Goal: Information Seeking & Learning: Learn about a topic

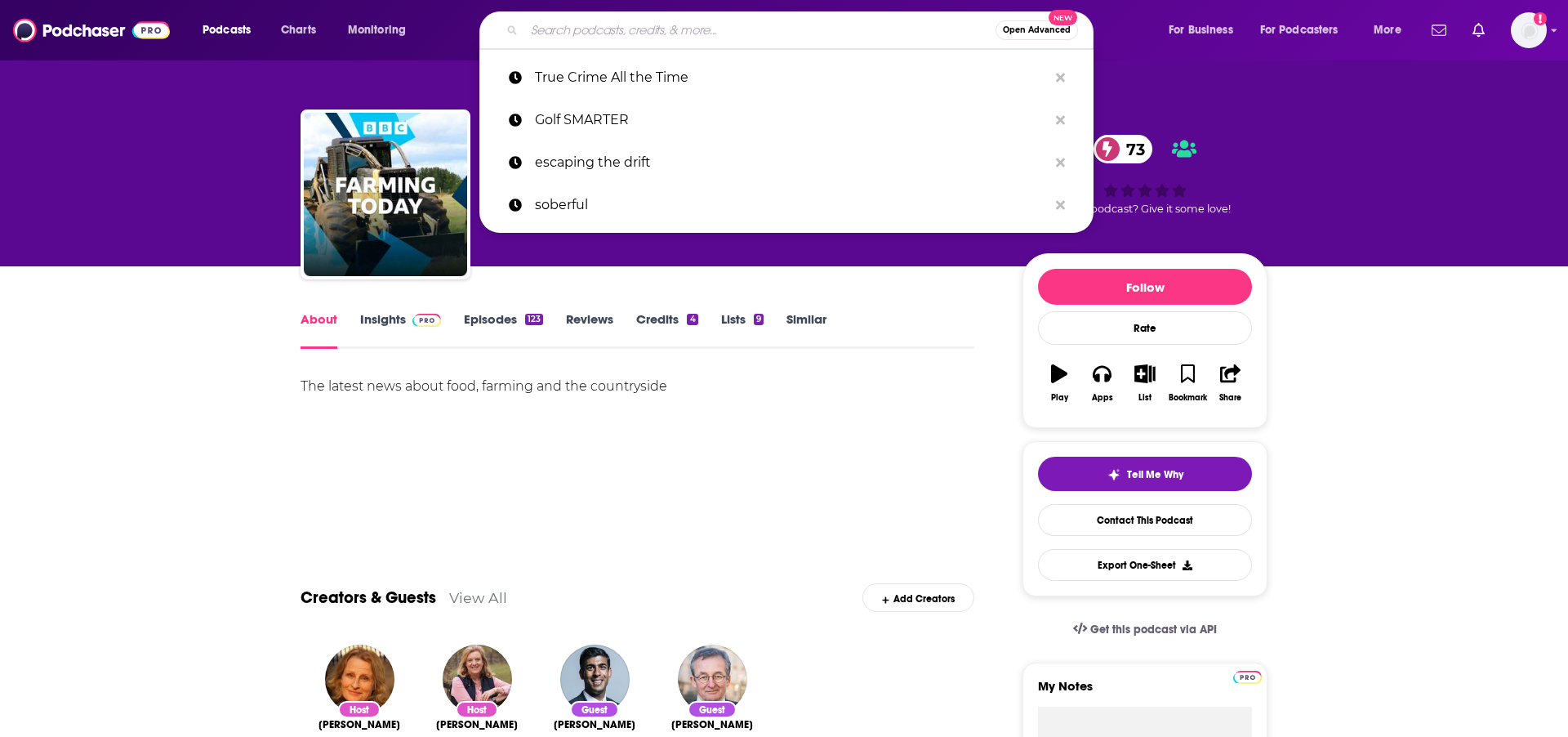
click at [630, 22] on input "Search podcasts, credits, & more..." at bounding box center [760, 30] width 471 height 26
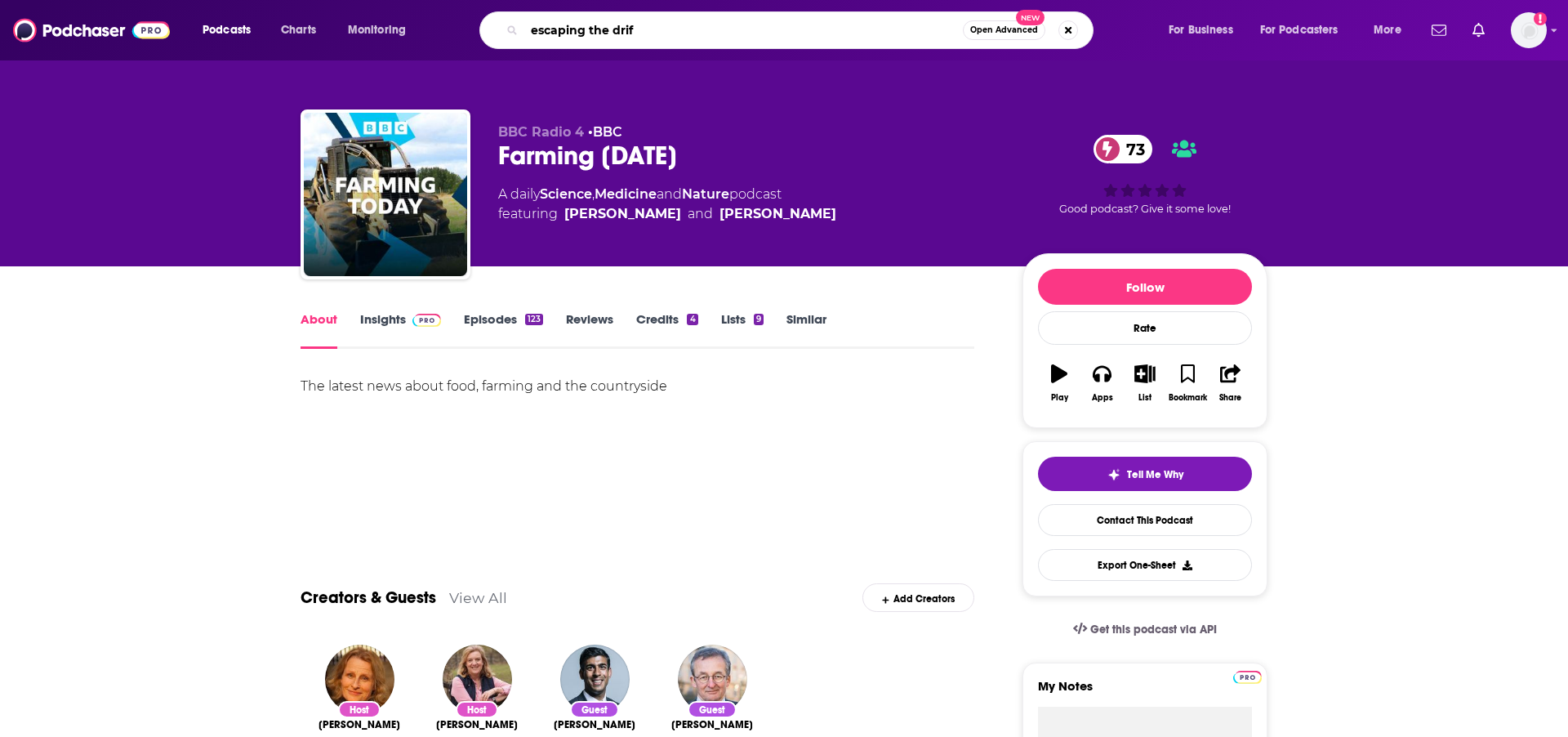
type input "escaping the drift"
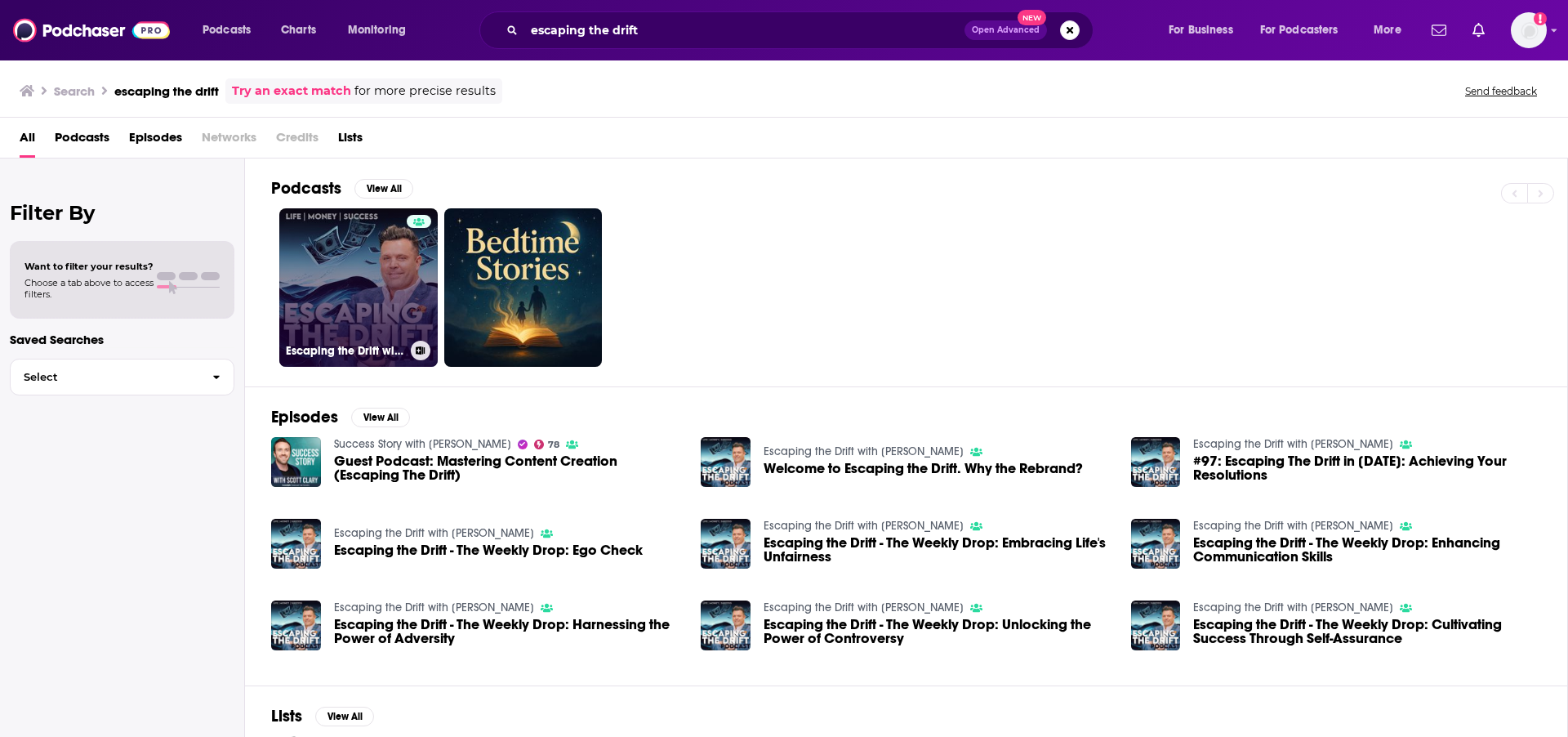
click at [415, 284] on div at bounding box center [419, 278] width 24 height 126
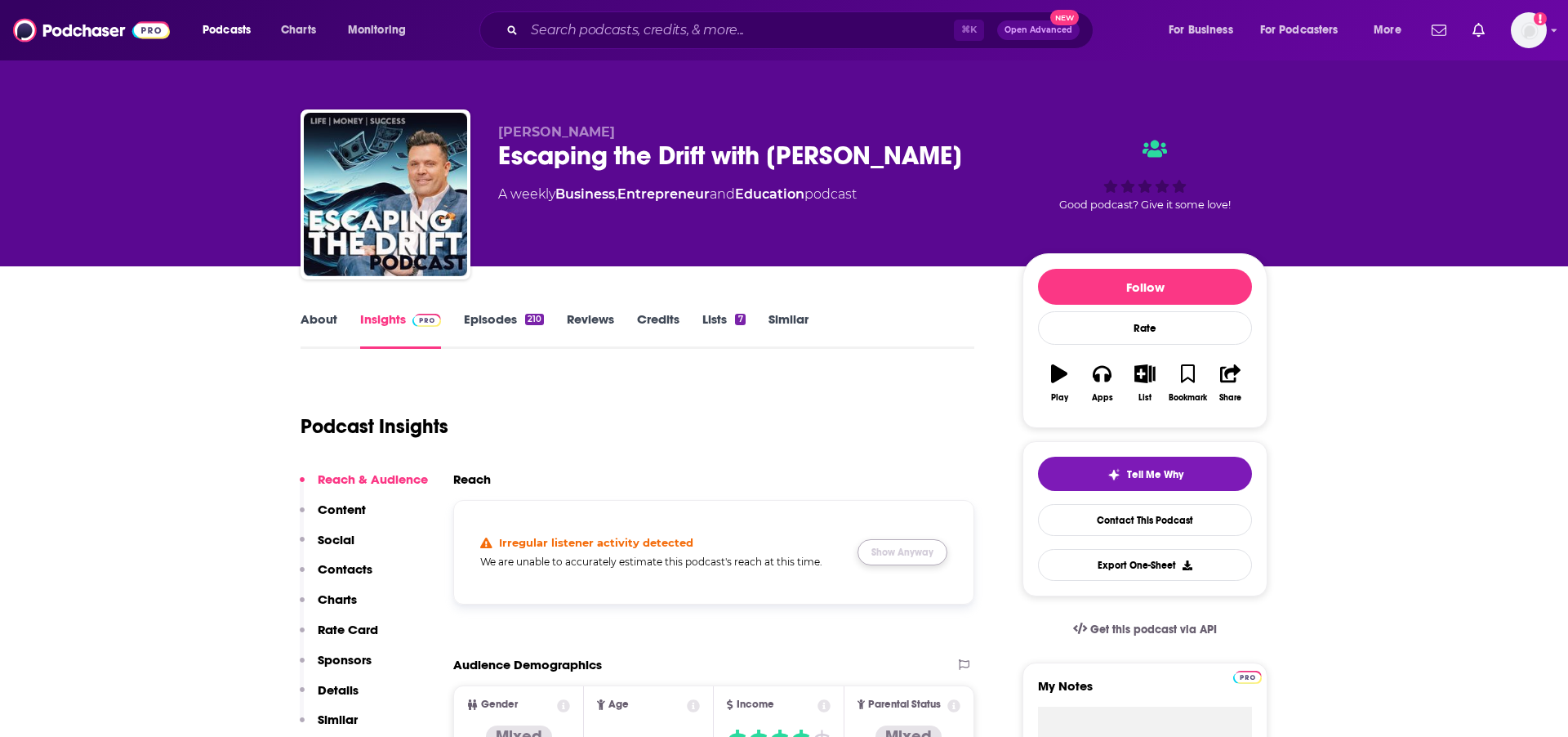
click at [913, 560] on button "Show Anyway" at bounding box center [902, 553] width 90 height 26
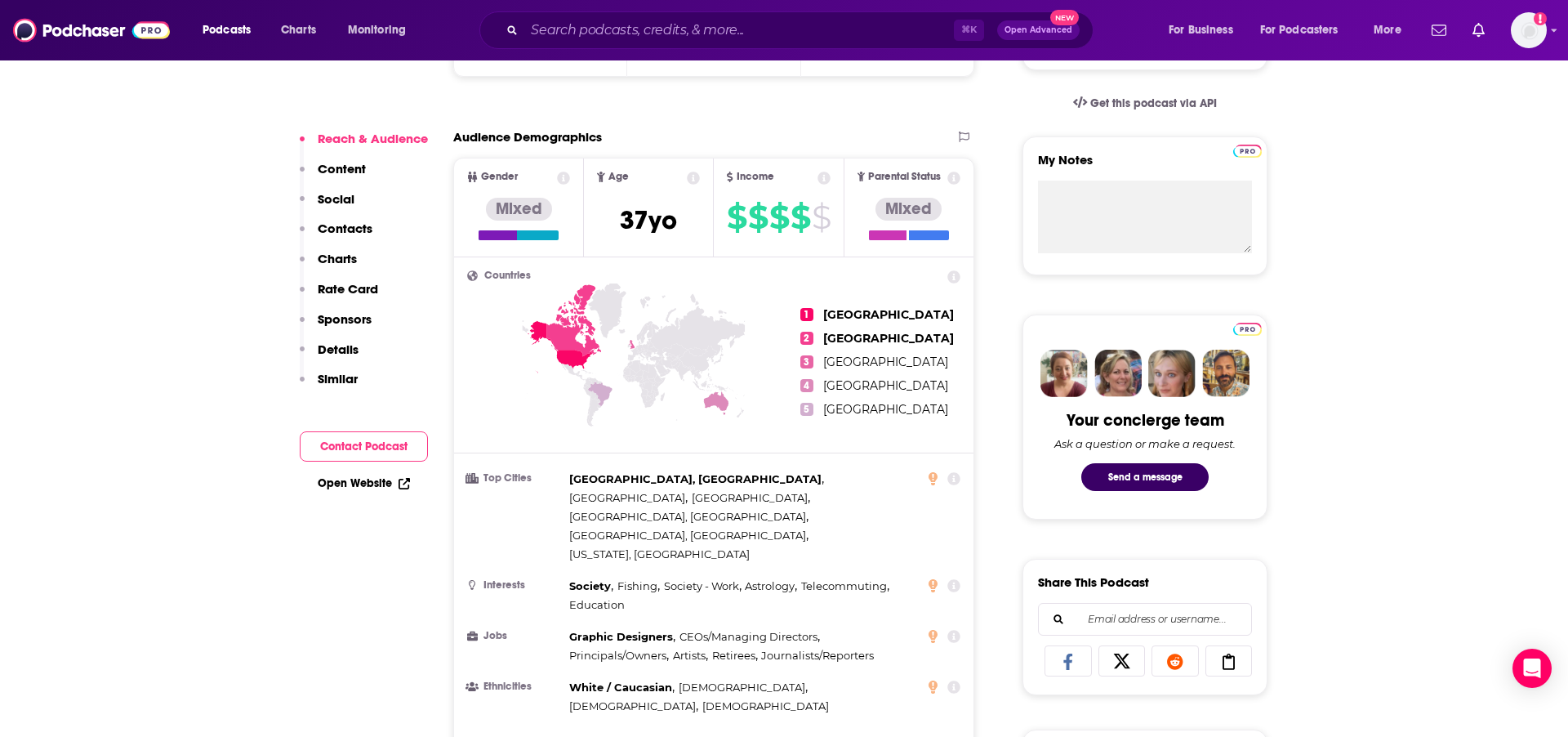
scroll to position [536, 0]
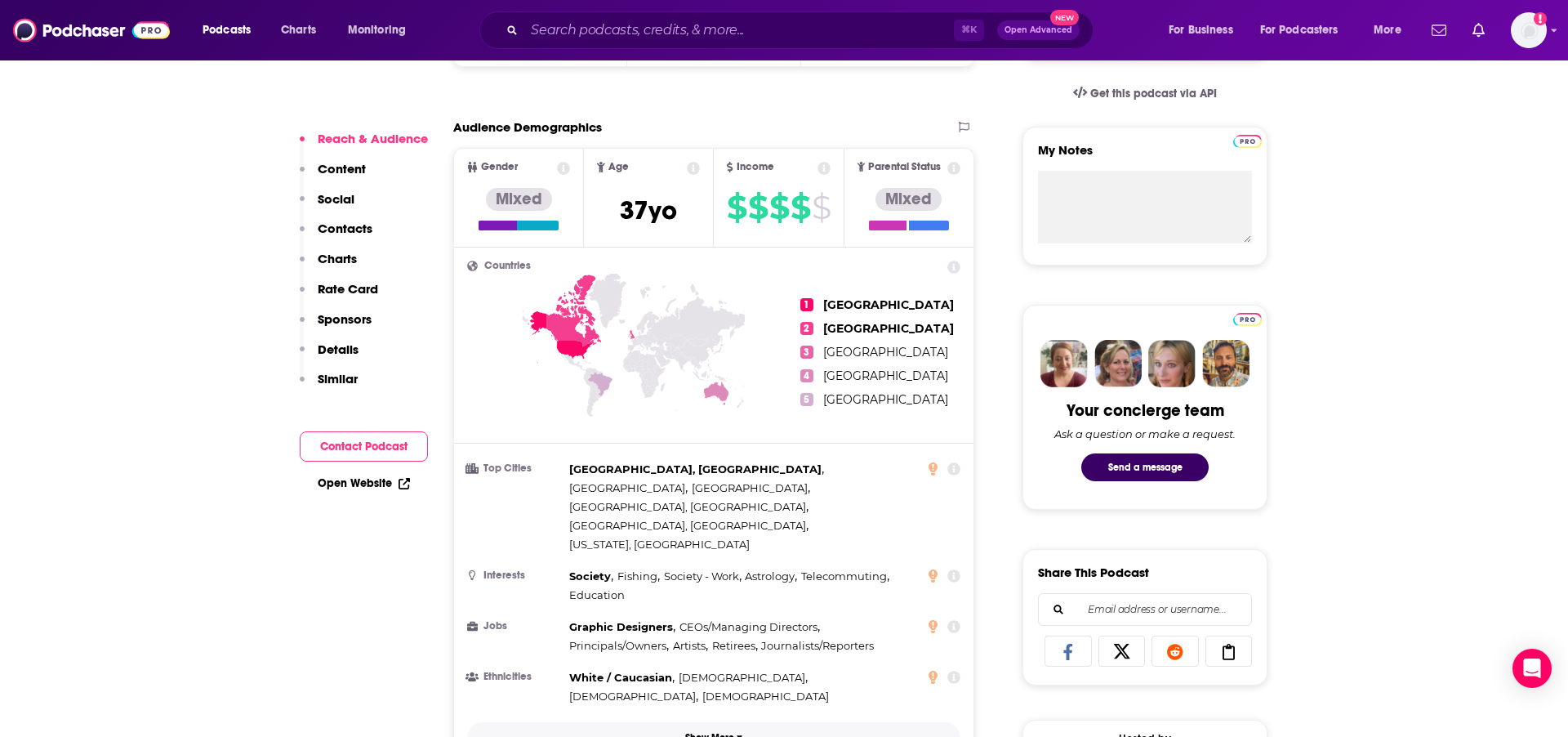
click at [701, 732] on p "Show More" at bounding box center [710, 737] width 49 height 11
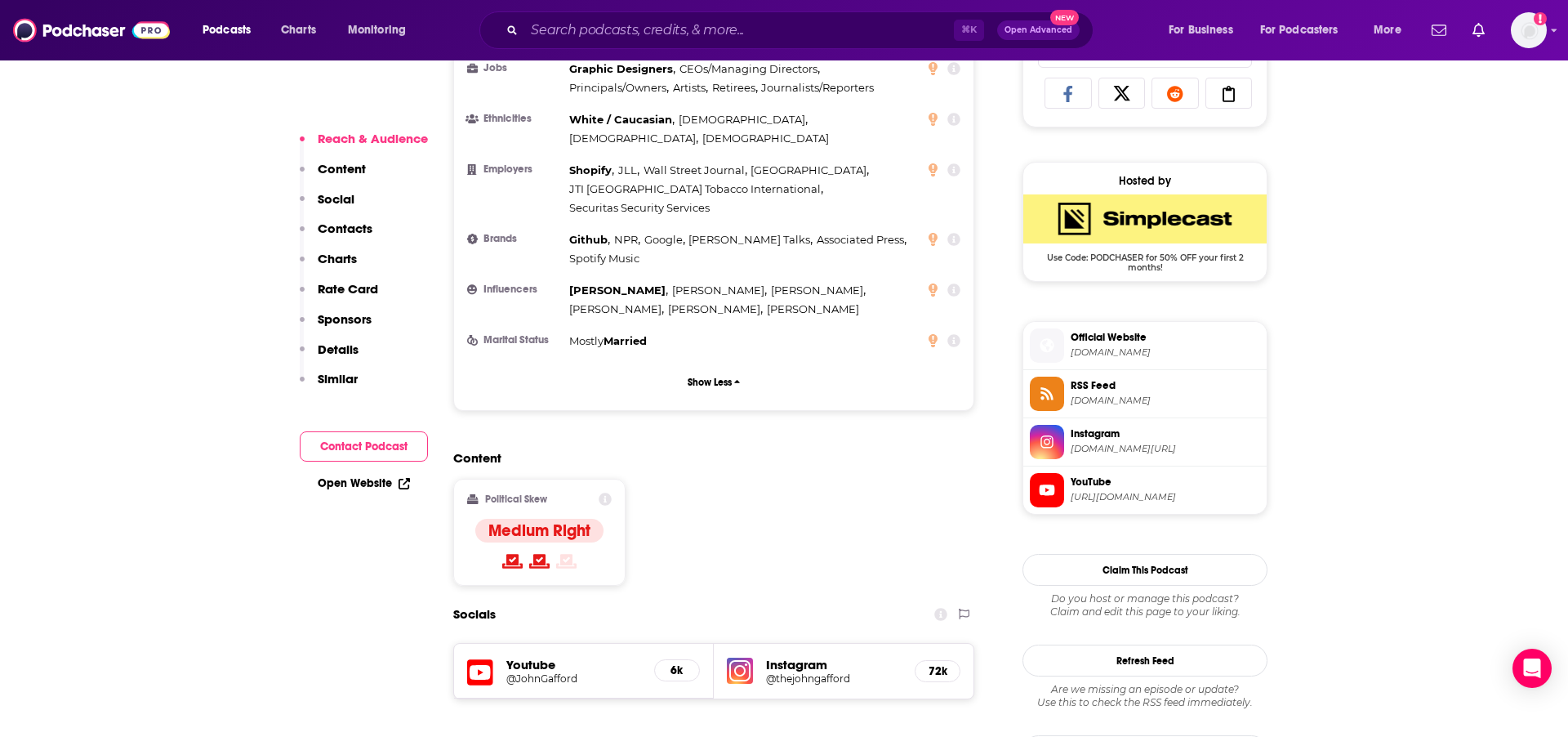
scroll to position [1105, 0]
